Goal: Task Accomplishment & Management: Complete application form

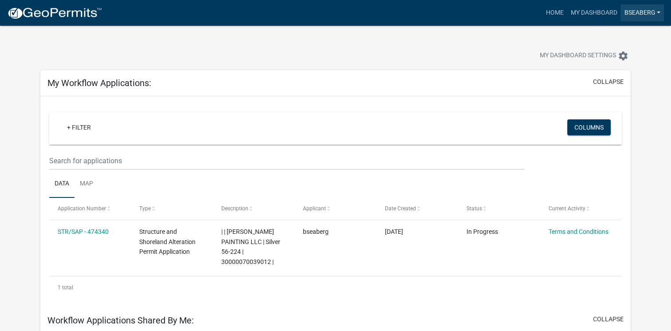
click at [628, 10] on link "bseaberg" at bounding box center [642, 12] width 43 height 17
click at [620, 36] on link "Account" at bounding box center [628, 36] width 71 height 21
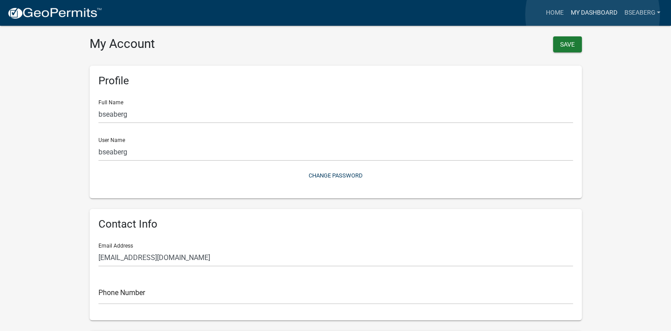
click at [593, 15] on link "My Dashboard" at bounding box center [594, 12] width 54 height 17
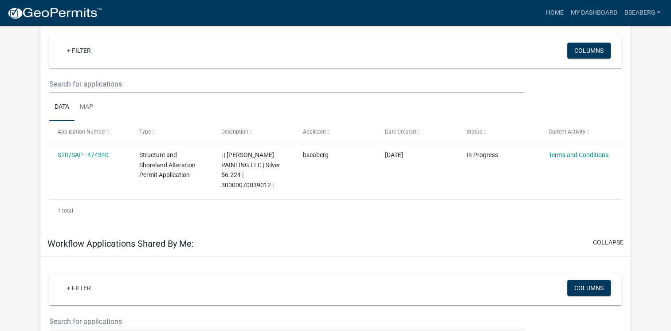
scroll to position [103, 0]
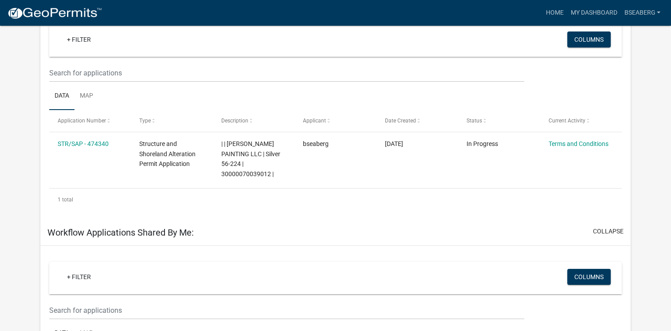
click at [86, 149] on datatable-body-cell "STR/SAP - 474340" at bounding box center [90, 158] width 82 height 53
click at [87, 142] on link "STR/SAP - 474340" at bounding box center [83, 143] width 51 height 7
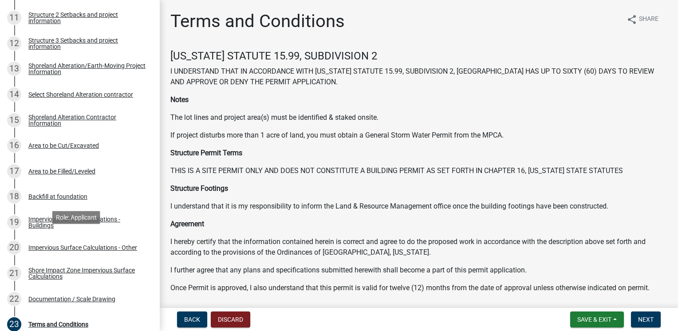
scroll to position [563, 0]
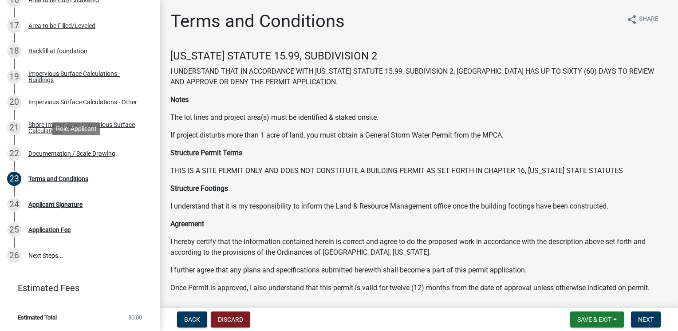
click at [83, 149] on div "22 Documentation / Scale Drawing" at bounding box center [76, 153] width 138 height 14
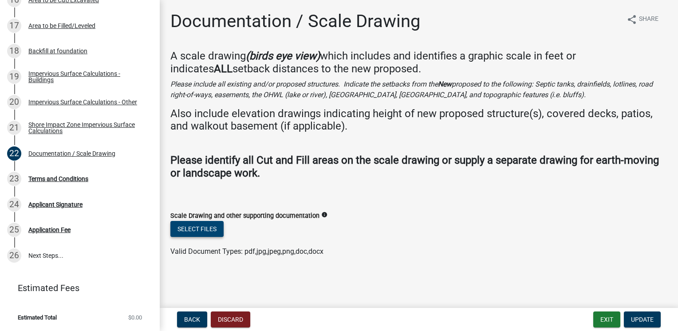
click at [200, 223] on button "Select files" at bounding box center [196, 229] width 53 height 16
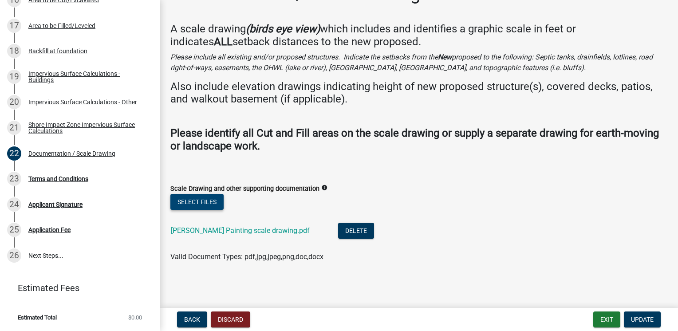
scroll to position [0, 0]
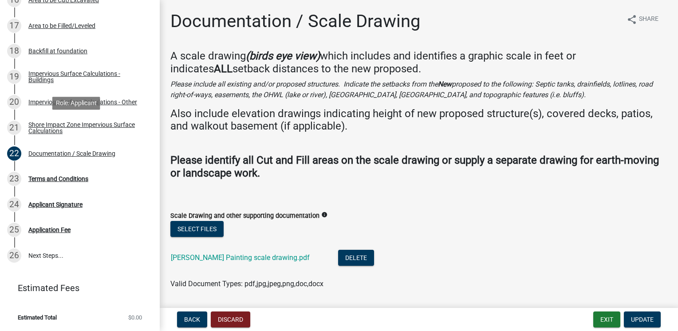
click at [48, 122] on div "Shore Impact Zone Impervious Surface Calculations" at bounding box center [86, 128] width 117 height 12
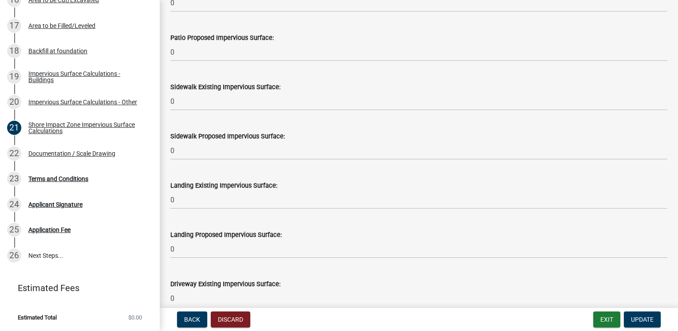
scroll to position [517, 0]
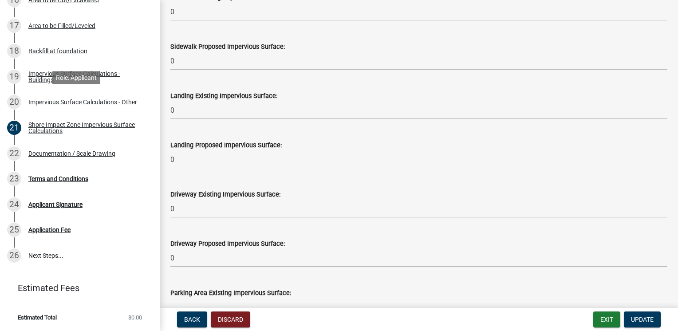
click at [94, 103] on div "Impervious Surface Calculations - Other" at bounding box center [82, 102] width 109 height 6
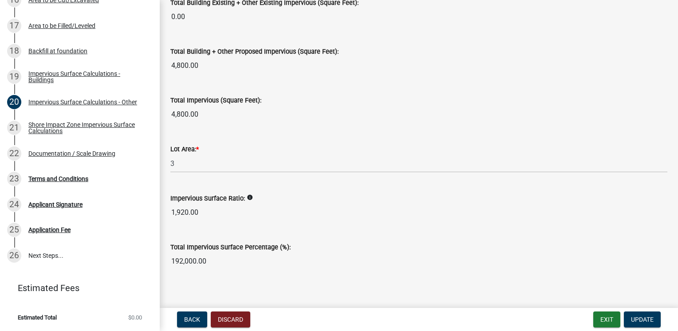
scroll to position [1042, 0]
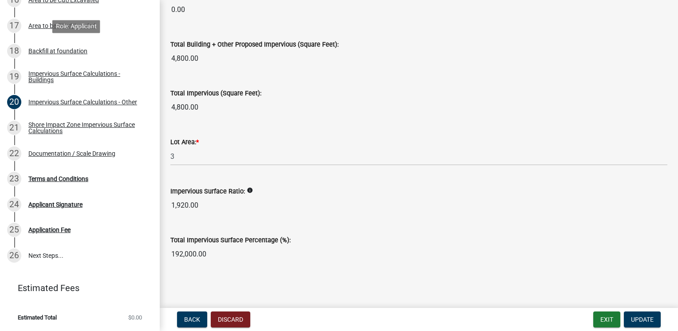
click at [69, 53] on div "Backfill at foundation" at bounding box center [57, 51] width 59 height 6
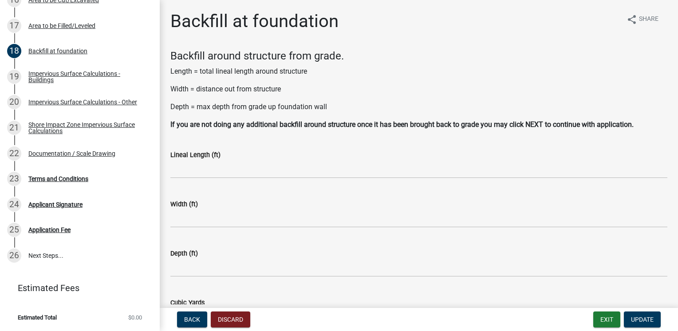
scroll to position [135, 0]
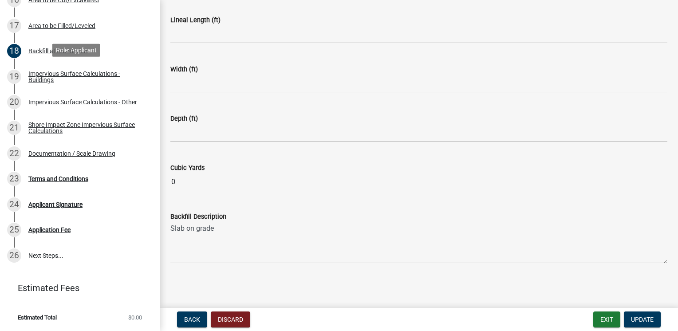
click at [36, 27] on div "Area to be Filled/Leveled" at bounding box center [61, 26] width 67 height 6
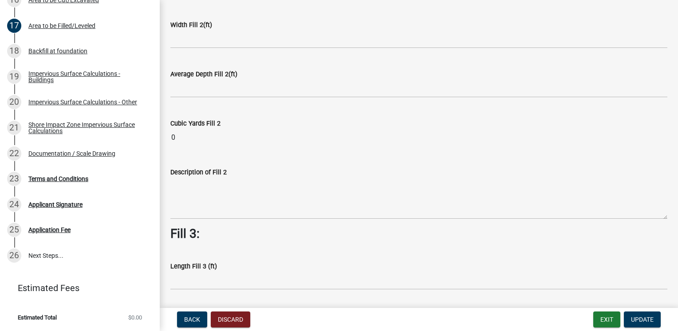
scroll to position [517, 0]
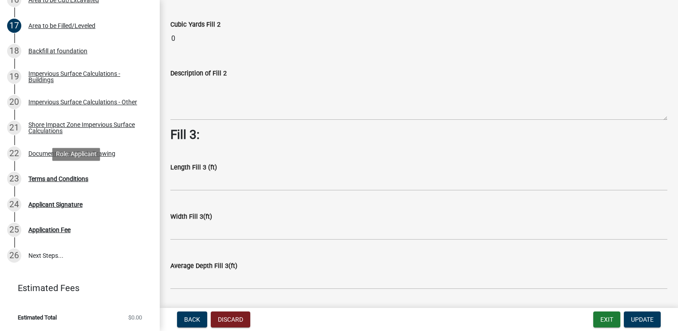
click at [51, 178] on div "Terms and Conditions" at bounding box center [58, 179] width 60 height 6
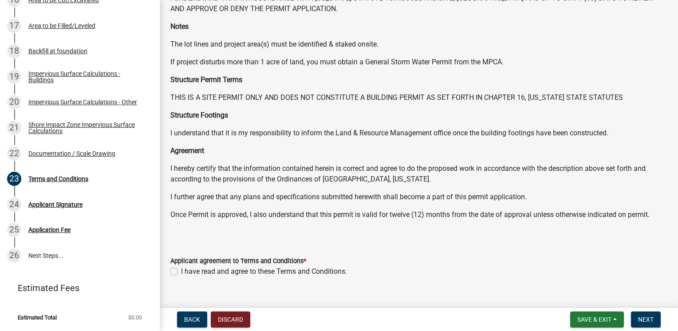
scroll to position [88, 0]
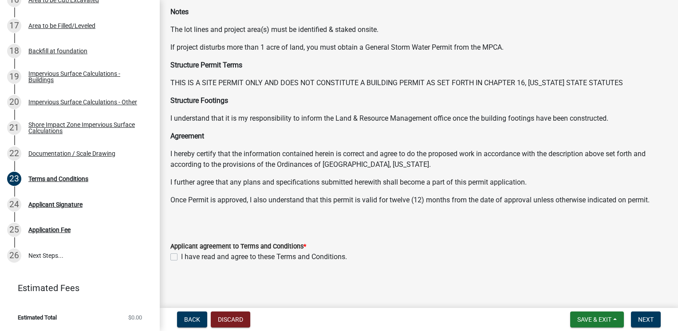
click at [181, 256] on label "I have read and agree to these Terms and Conditions." at bounding box center [264, 257] width 166 height 11
click at [181, 256] on input "I have read and agree to these Terms and Conditions." at bounding box center [184, 255] width 6 height 6
checkbox input "true"
click at [637, 322] on button "Next" at bounding box center [646, 319] width 30 height 16
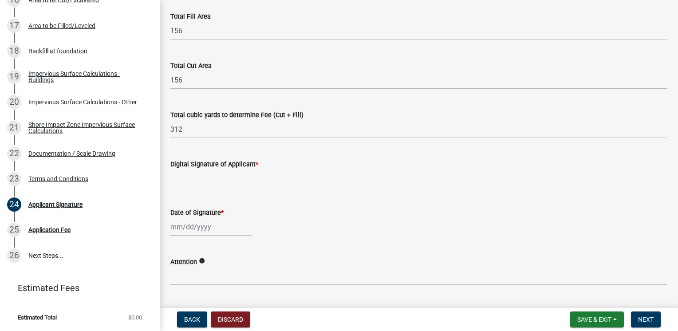
scroll to position [103, 0]
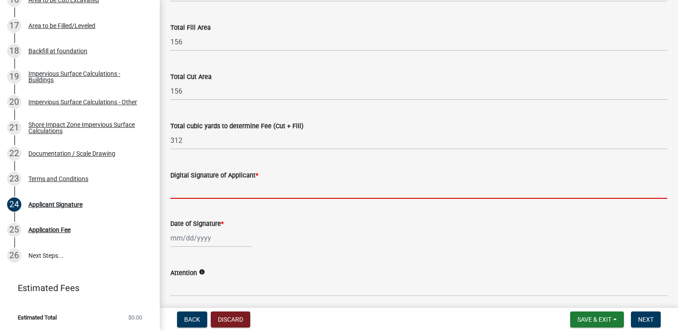
click at [209, 189] on input "Digital Signature of Applicant *" at bounding box center [418, 190] width 497 height 18
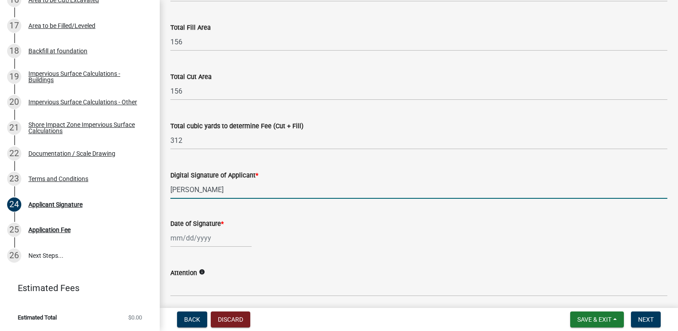
type input "[PERSON_NAME]"
click at [185, 240] on div at bounding box center [210, 238] width 81 height 18
select select "9"
select select "2025"
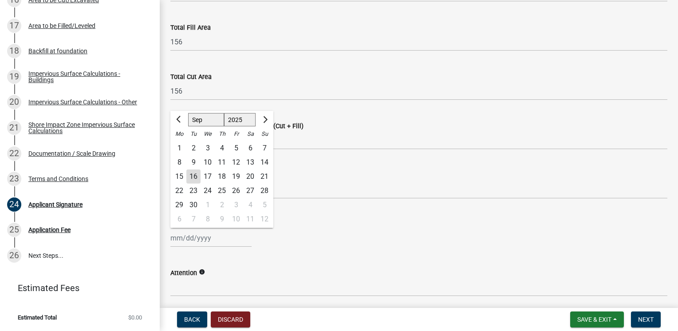
click at [190, 177] on div "16" at bounding box center [193, 177] width 14 height 14
type input "[DATE]"
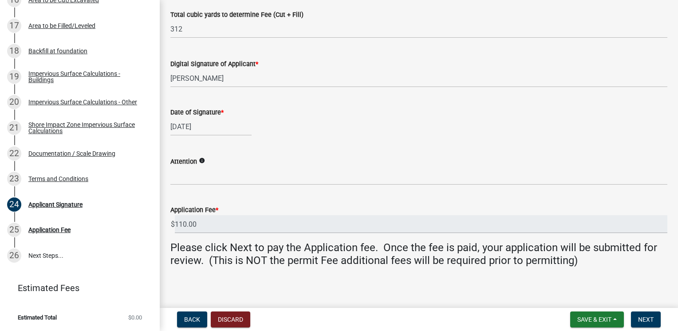
scroll to position [219, 0]
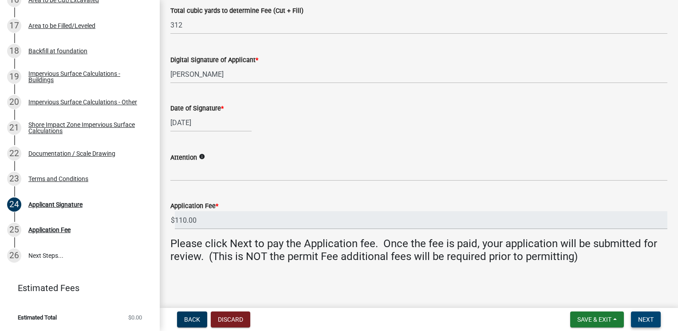
click at [647, 316] on span "Next" at bounding box center [646, 319] width 16 height 7
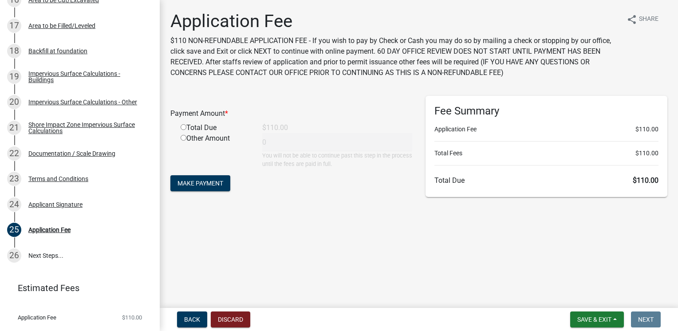
click at [181, 125] on input "radio" at bounding box center [184, 127] width 6 height 6
radio input "true"
type input "110"
click at [193, 189] on button "Make Payment" at bounding box center [200, 183] width 60 height 16
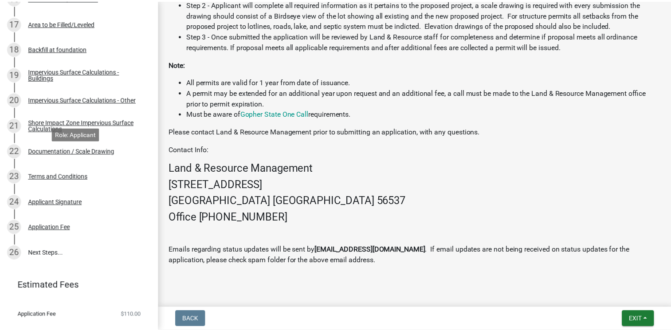
scroll to position [582, 0]
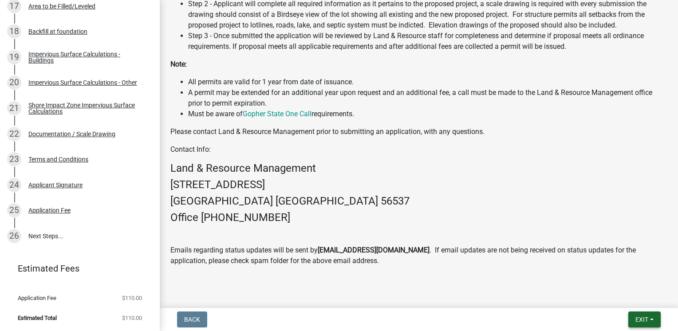
click at [638, 314] on button "Exit" at bounding box center [644, 319] width 32 height 16
click at [622, 298] on button "Save & Exit" at bounding box center [625, 296] width 71 height 21
